Goal: Information Seeking & Learning: Learn about a topic

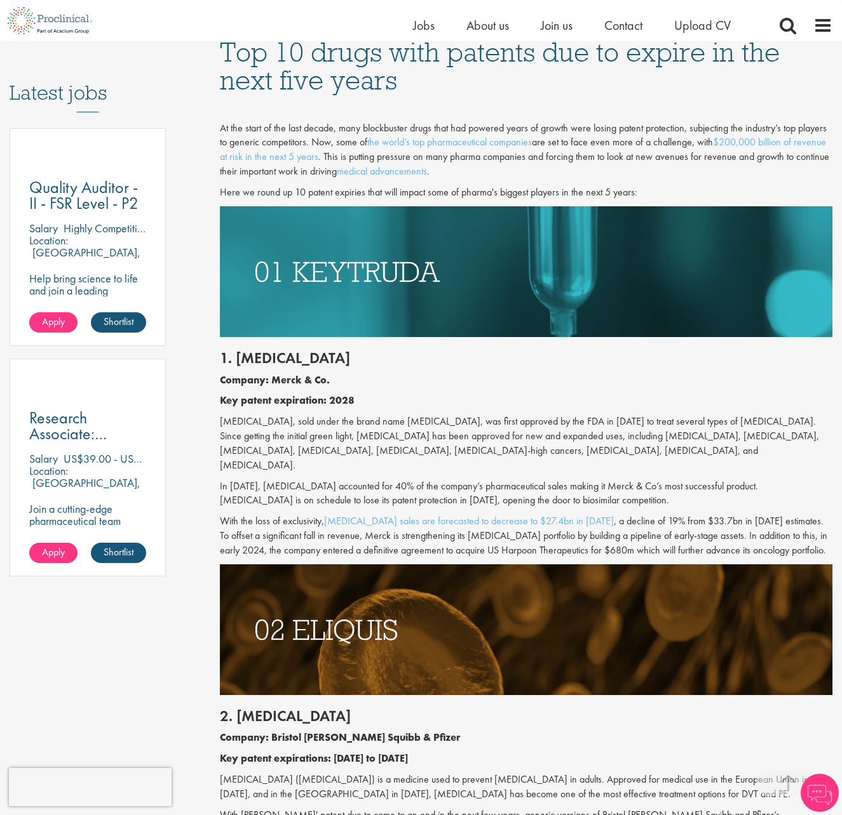
click at [258, 441] on p "[MEDICAL_DATA], sold under the brand name [MEDICAL_DATA], was first approved by…" at bounding box center [526, 444] width 612 height 58
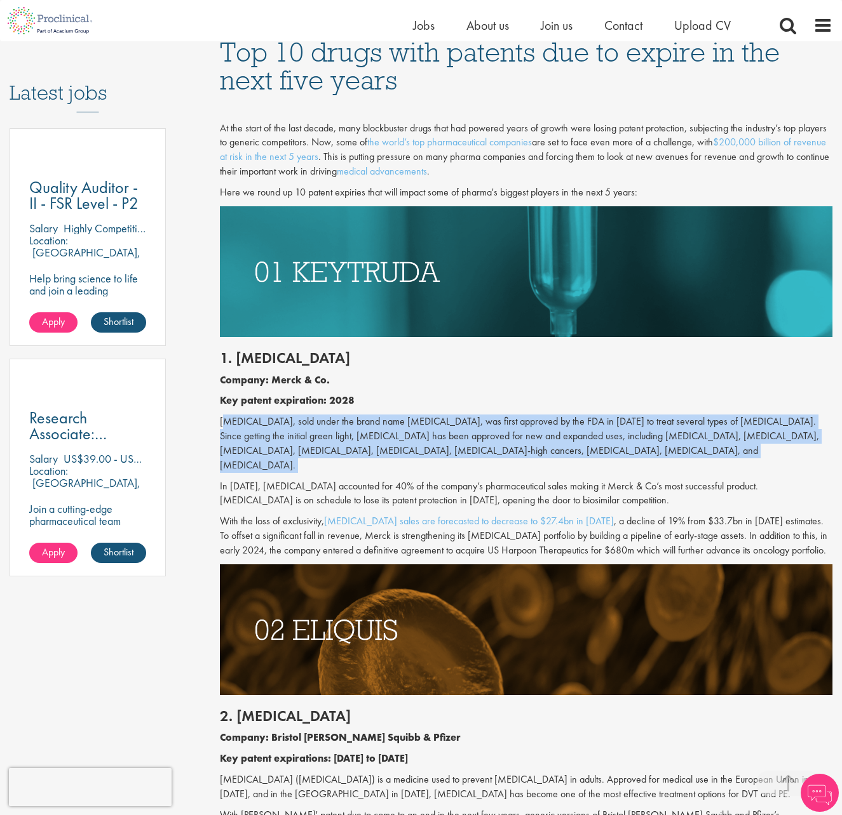
click at [258, 441] on p "[MEDICAL_DATA], sold under the brand name [MEDICAL_DATA], was first approved by…" at bounding box center [526, 444] width 612 height 58
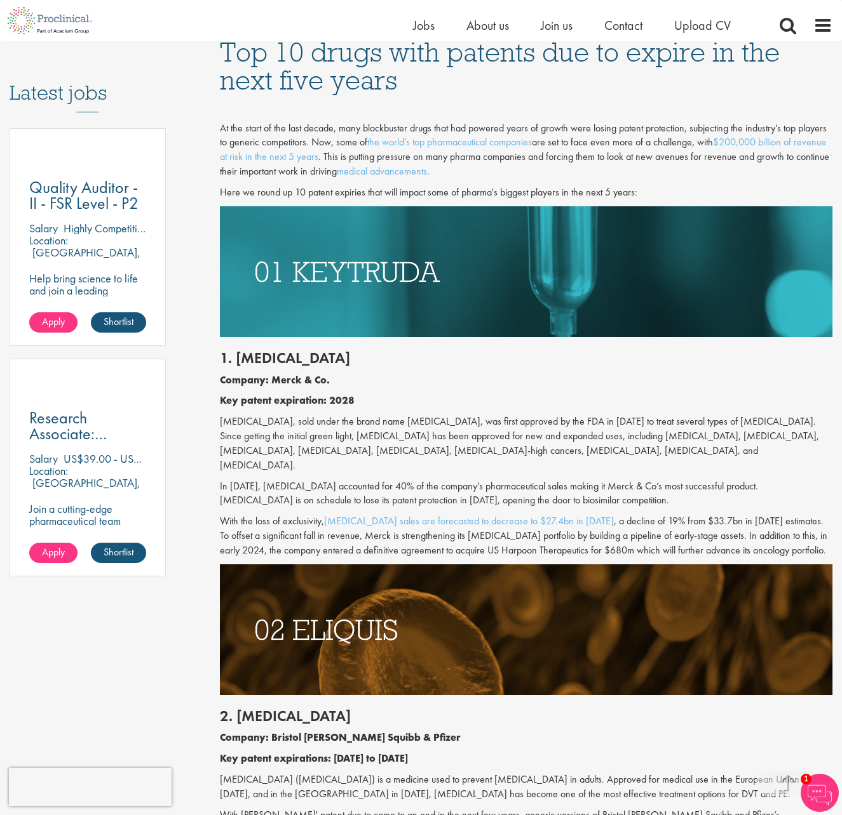
drag, startPoint x: 258, startPoint y: 441, endPoint x: 269, endPoint y: 471, distance: 32.0
click at [269, 479] on p "In [DATE], [MEDICAL_DATA] accounted for 40% of the company’s pharmaceutical sal…" at bounding box center [526, 493] width 612 height 29
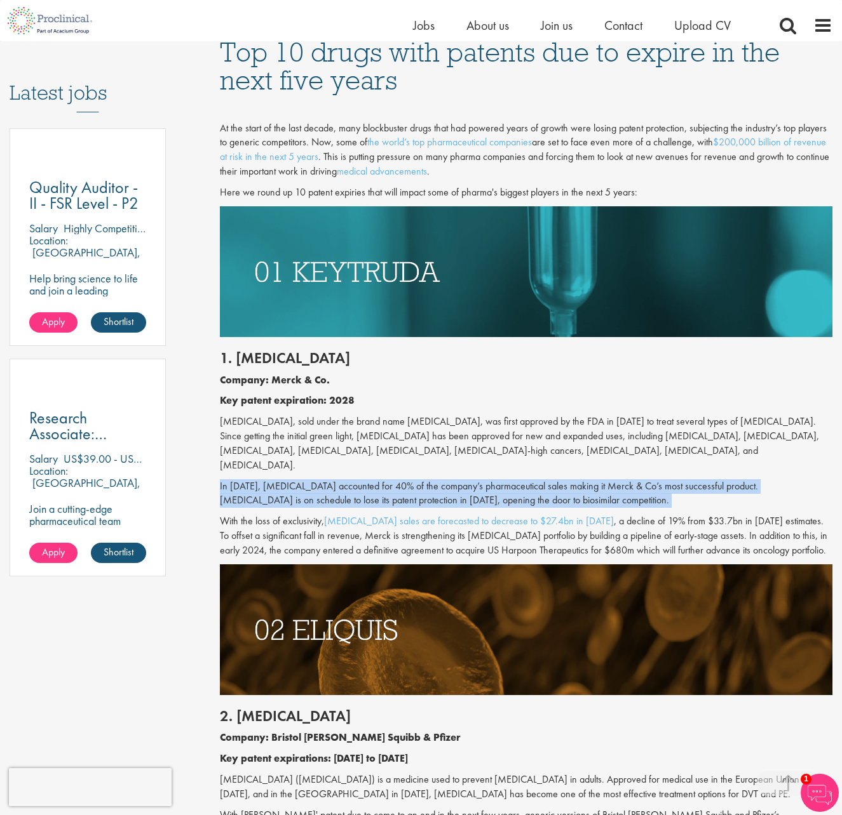
click at [269, 479] on p "In [DATE], [MEDICAL_DATA] accounted for 40% of the company’s pharmaceutical sal…" at bounding box center [526, 493] width 612 height 29
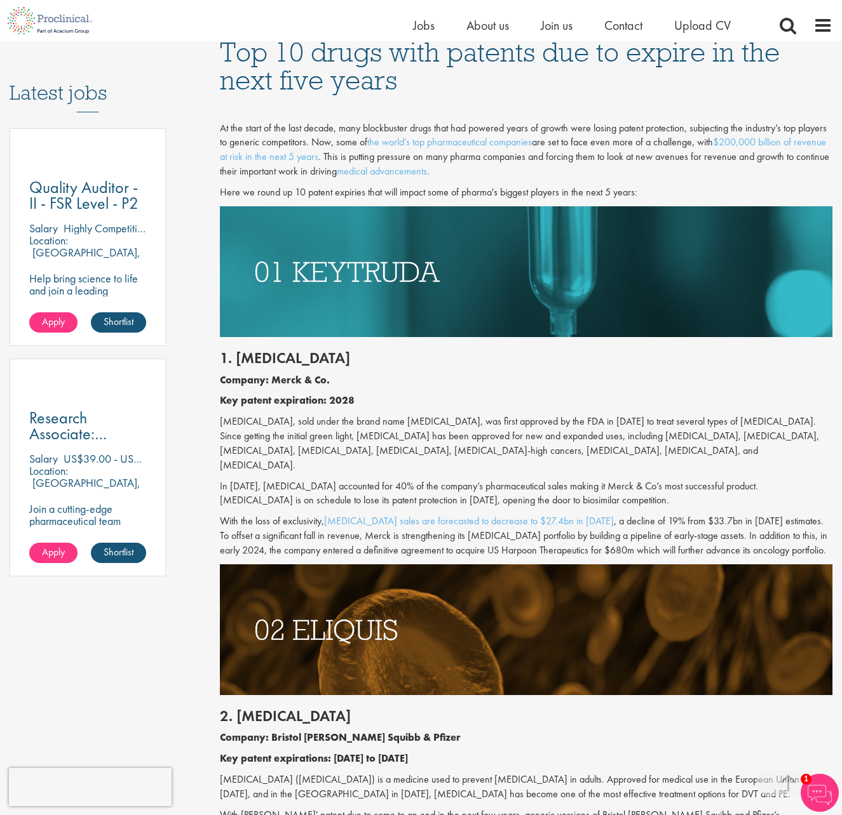
drag, startPoint x: 269, startPoint y: 471, endPoint x: 272, endPoint y: 515, distance: 43.9
click at [272, 515] on p "With the loss of exclusivity, [MEDICAL_DATA] sales are forecasted to decrease t…" at bounding box center [526, 536] width 612 height 44
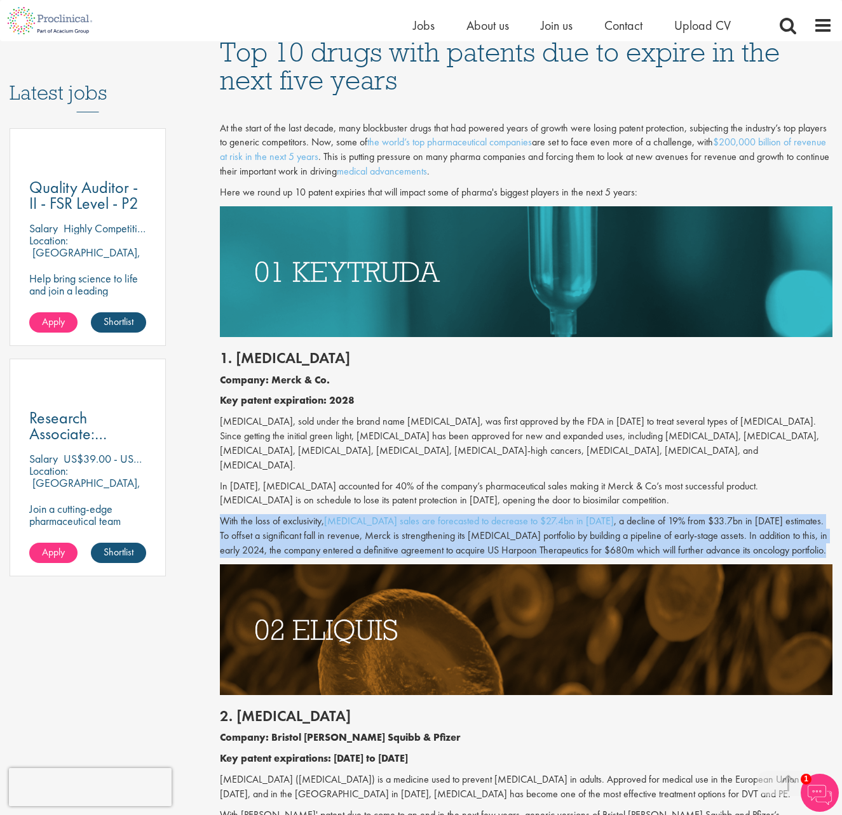
click at [272, 515] on p "With the loss of exclusivity, [MEDICAL_DATA] sales are forecasted to decrease t…" at bounding box center [526, 536] width 612 height 44
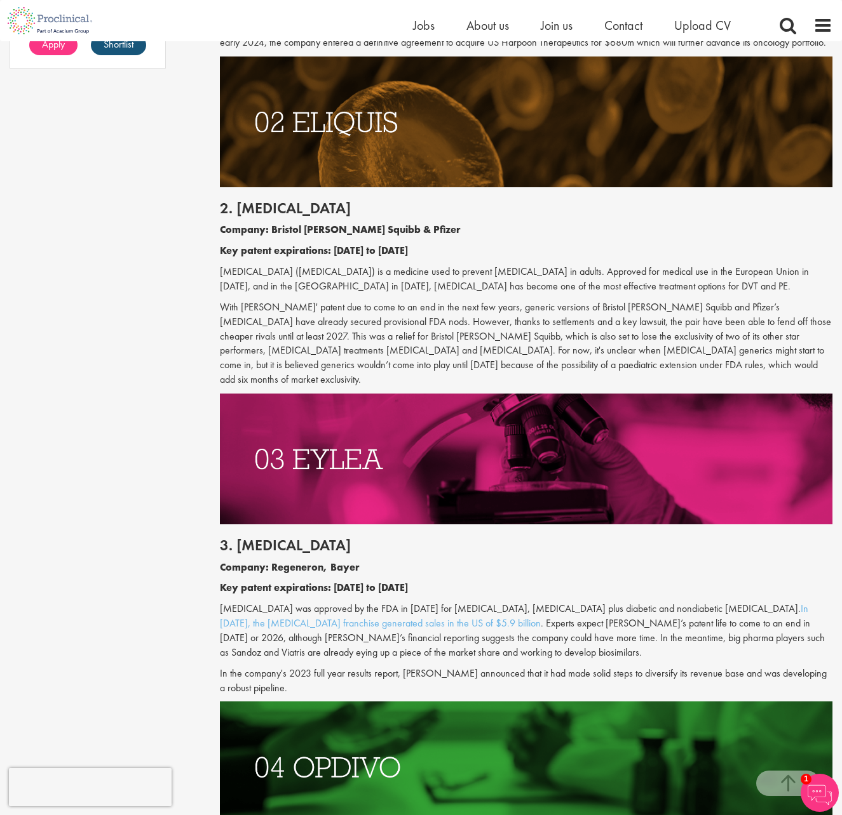
scroll to position [1334, 0]
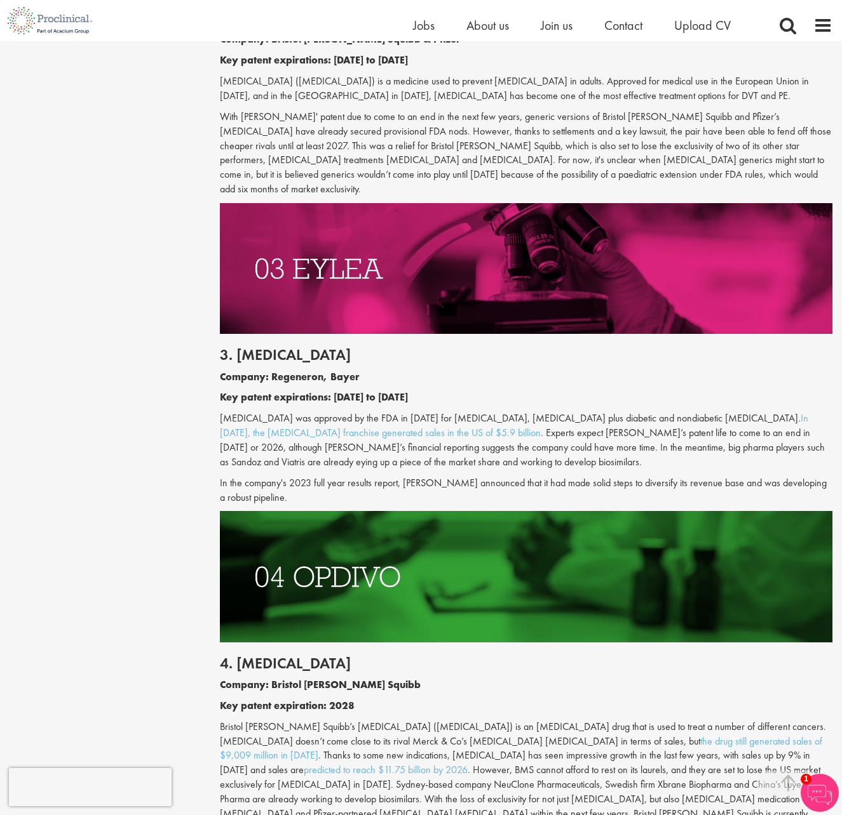
click at [549, 738] on p "Bristol [PERSON_NAME] Squibb’s [MEDICAL_DATA] ([MEDICAL_DATA]) is an [MEDICAL_D…" at bounding box center [526, 778] width 612 height 116
drag, startPoint x: 540, startPoint y: 371, endPoint x: 509, endPoint y: 175, distance: 198.6
click at [540, 391] on p "Key patent expirations: [DATE] to [DATE]" at bounding box center [526, 398] width 612 height 15
